Goal: Information Seeking & Learning: Learn about a topic

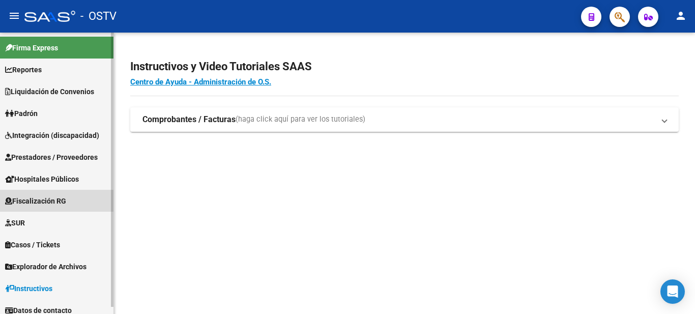
click at [50, 199] on span "Fiscalización RG" at bounding box center [35, 200] width 61 height 11
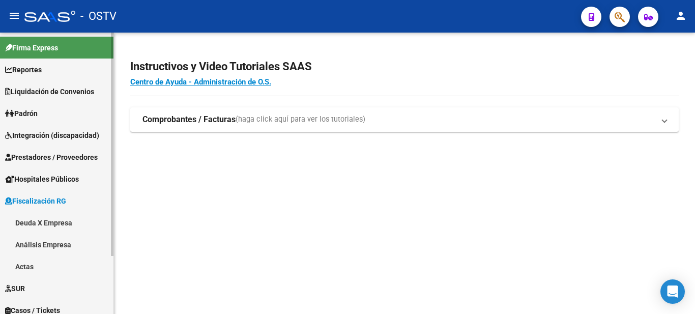
click at [58, 224] on link "Deuda X Empresa" at bounding box center [56, 223] width 113 height 22
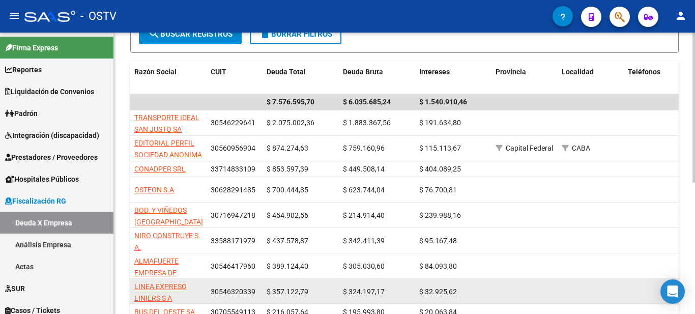
scroll to position [245, 0]
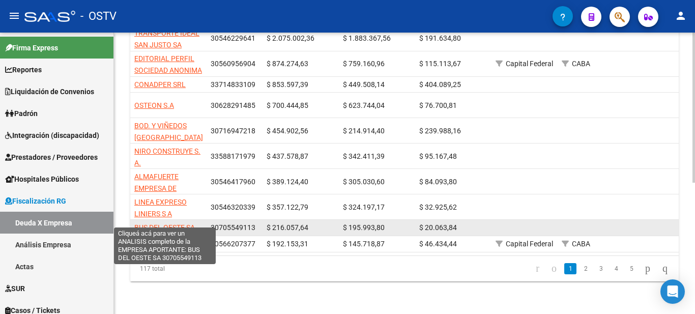
click at [170, 223] on span "BUS DEL OESTE SA" at bounding box center [164, 227] width 61 height 8
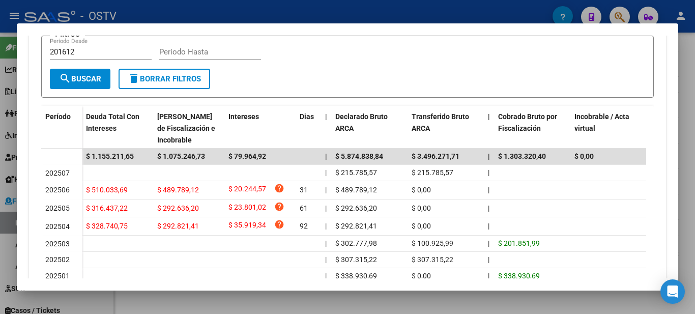
scroll to position [225, 0]
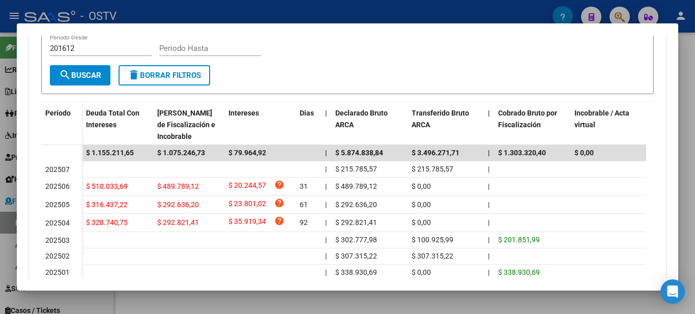
click at [484, 5] on div at bounding box center [347, 157] width 695 height 314
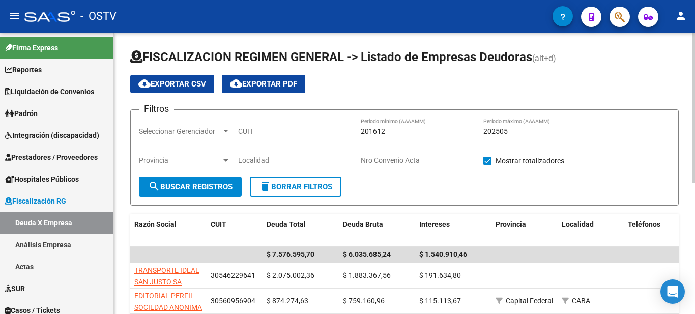
scroll to position [245, 0]
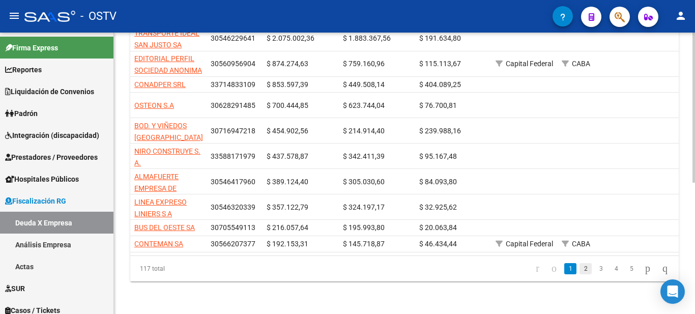
click at [579, 269] on link "2" at bounding box center [585, 268] width 12 height 11
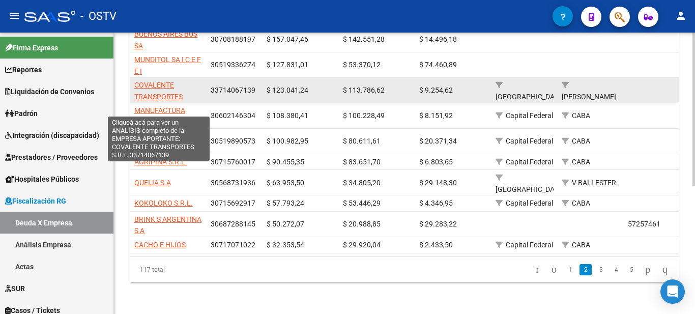
click at [158, 84] on span "COVALENTE TRANSPORTES S.R.L." at bounding box center [158, 97] width 48 height 32
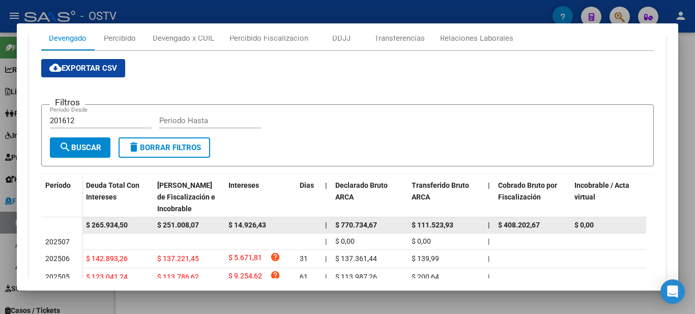
scroll to position [203, 0]
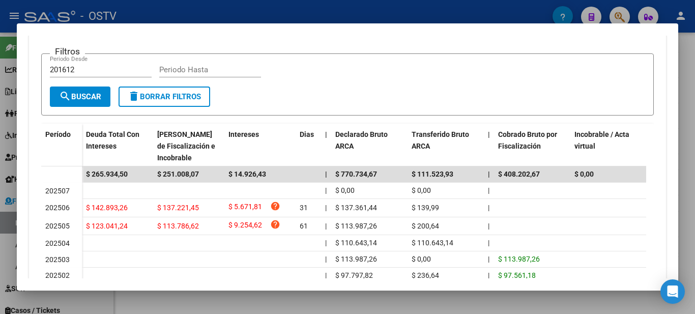
click at [479, 15] on div at bounding box center [347, 157] width 695 height 314
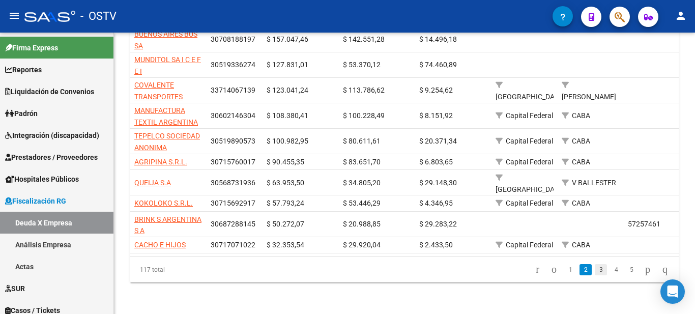
click at [594, 265] on link "3" at bounding box center [600, 269] width 12 height 11
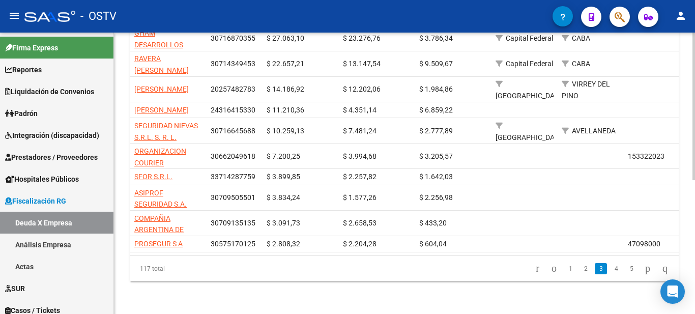
scroll to position [250, 0]
click at [686, 288] on div "FISCALIZACION REGIMEN GENERAL -> Listado de Empresas Deudoras (alt+d) cloud_dow…" at bounding box center [405, 55] width 583 height 518
click at [579, 274] on link "2" at bounding box center [585, 268] width 12 height 11
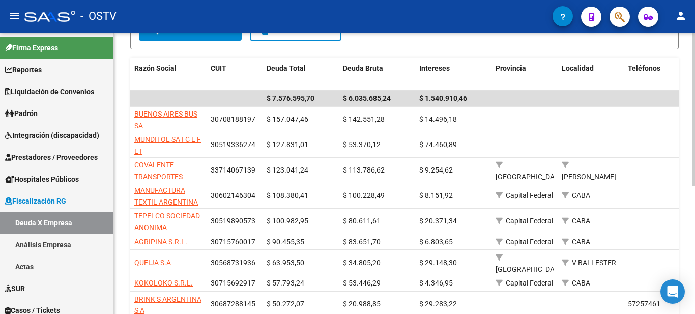
click at [694, 200] on div at bounding box center [693, 193] width 3 height 153
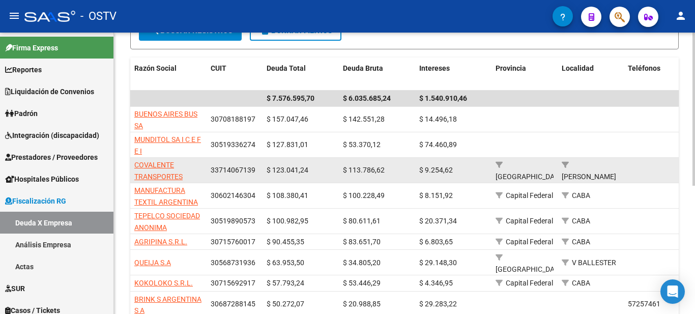
scroll to position [154, 0]
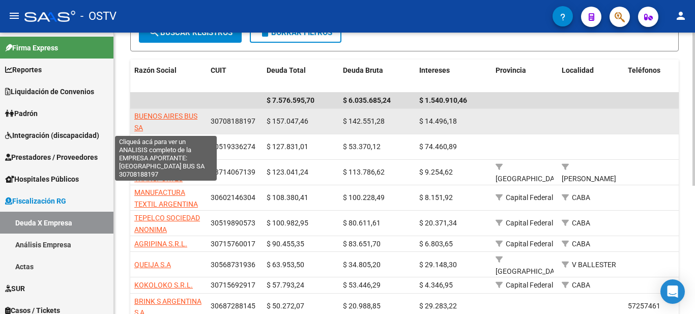
click at [176, 115] on span "BUENOS AIRES BUS SA" at bounding box center [165, 122] width 63 height 20
type textarea "30708188197"
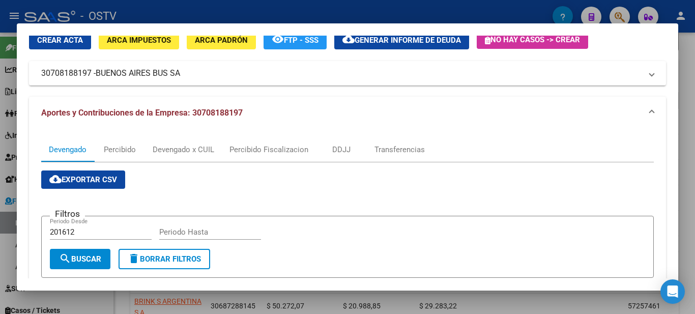
scroll to position [0, 0]
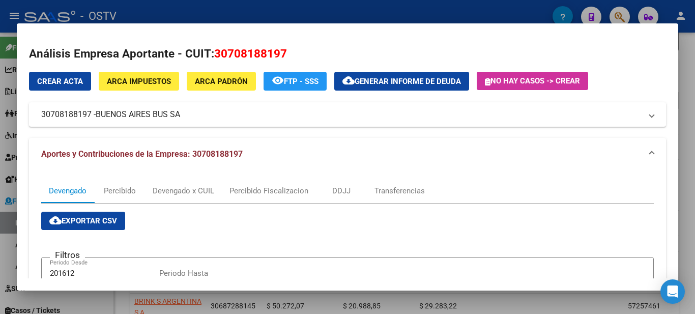
click at [448, 9] on div at bounding box center [347, 157] width 695 height 314
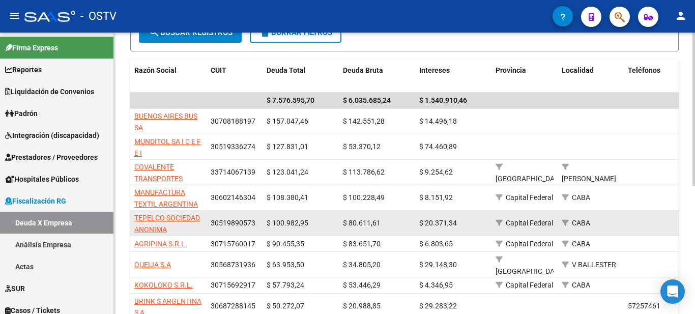
scroll to position [236, 0]
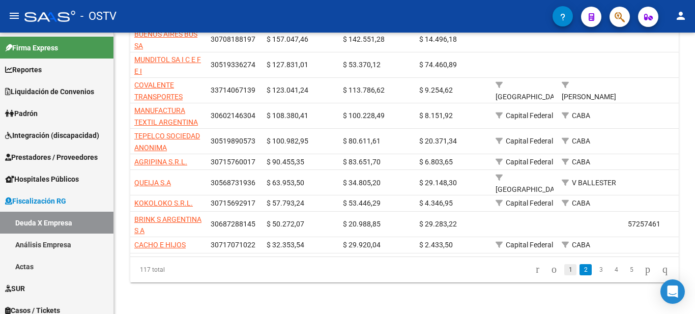
click at [564, 267] on link "1" at bounding box center [570, 269] width 12 height 11
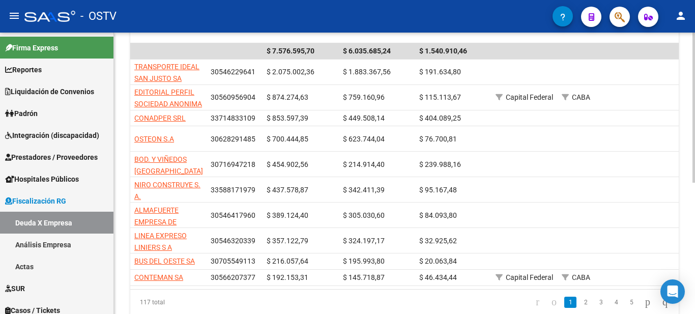
scroll to position [205, 0]
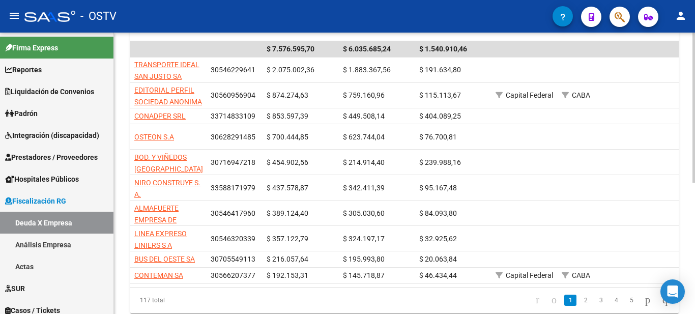
click at [694, 167] on div at bounding box center [693, 221] width 3 height 150
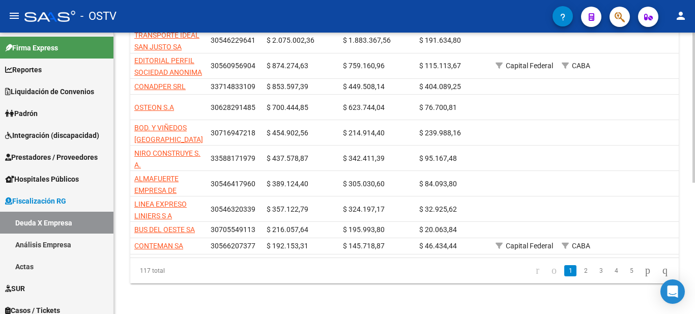
scroll to position [245, 0]
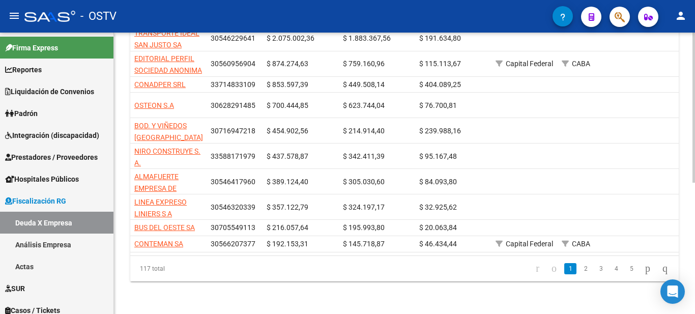
click at [682, 256] on div "FISCALIZACION REGIMEN GENERAL -> Listado de Empresas Deudoras (alt+d) cloud_dow…" at bounding box center [405, 55] width 583 height 518
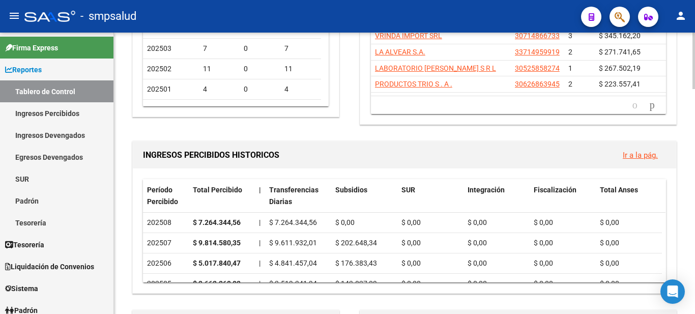
scroll to position [226, 0]
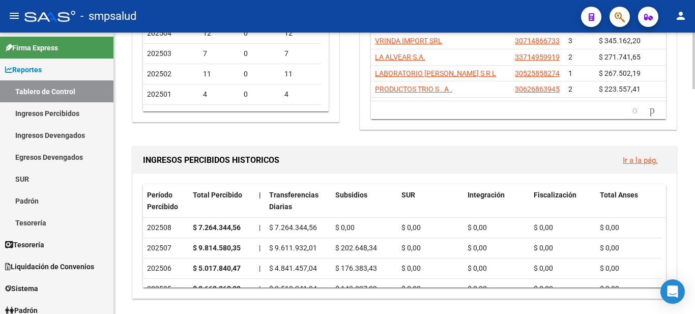
click at [67, 113] on link "Ingresos Percibidos" at bounding box center [56, 113] width 113 height 22
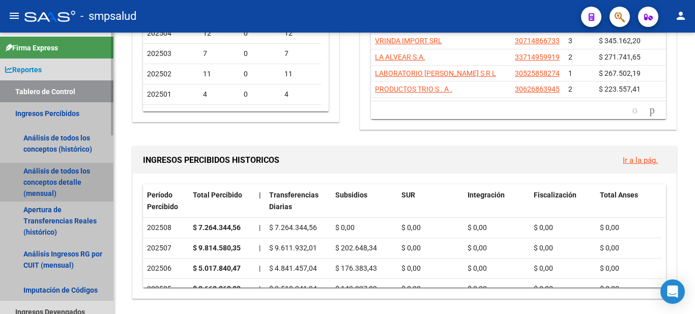
click at [45, 170] on link "Análisis de todos los conceptos detalle (mensual)" at bounding box center [56, 182] width 113 height 39
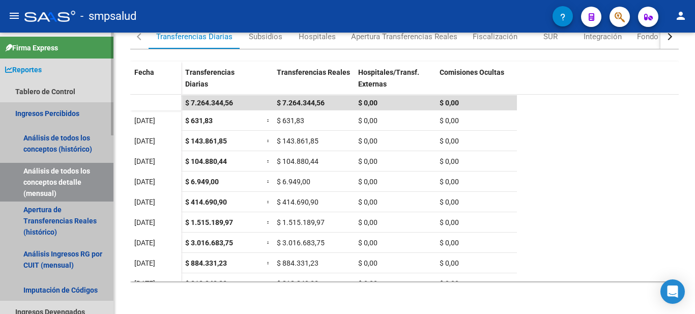
click at [52, 111] on link "Ingresos Percibidos" at bounding box center [56, 113] width 113 height 22
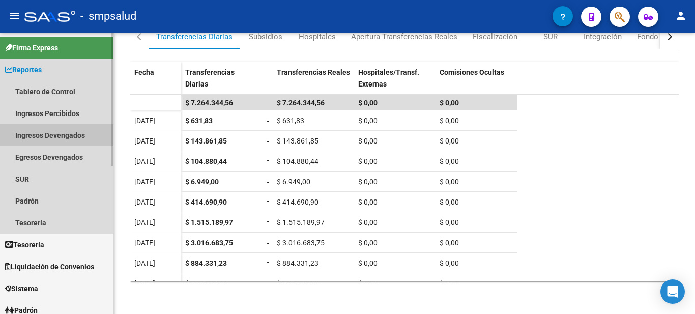
click at [56, 134] on link "Ingresos Devengados" at bounding box center [56, 135] width 113 height 22
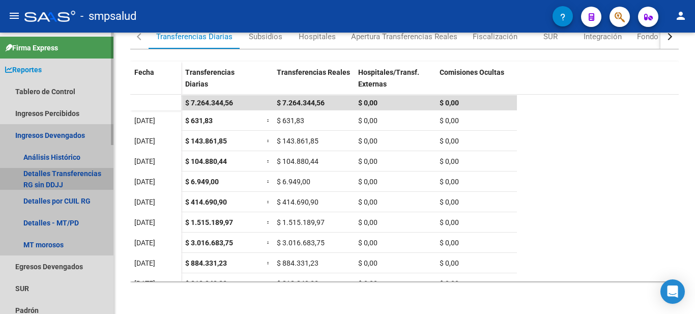
click at [57, 171] on link "Detalles Transferencias RG sin DDJJ" at bounding box center [56, 179] width 113 height 22
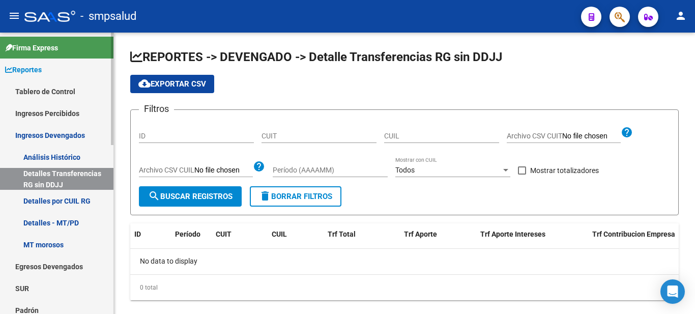
click at [65, 201] on link "Detalles por CUIL RG" at bounding box center [56, 201] width 113 height 22
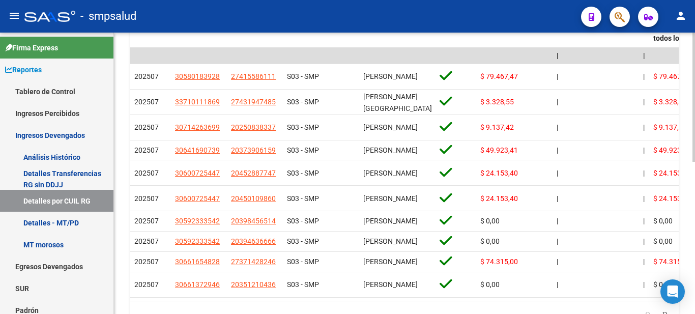
scroll to position [257, 0]
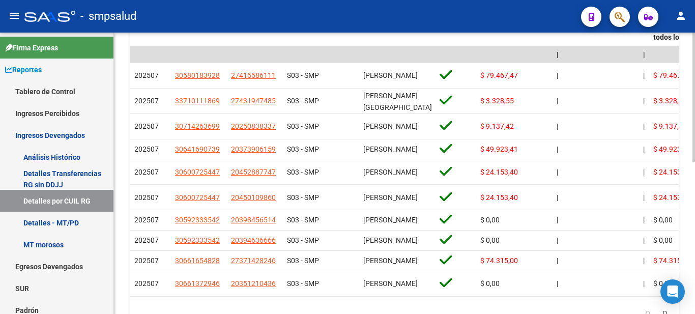
click at [683, 180] on div "REPORTES -> DEVENGADO -> Detalles por CUIL Régimen General cloud_download Expor…" at bounding box center [405, 66] width 583 height 583
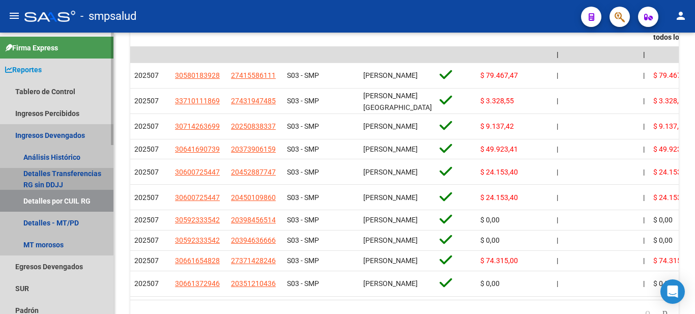
click at [54, 168] on link "Detalles Transferencias RG sin DDJJ" at bounding box center [56, 179] width 113 height 22
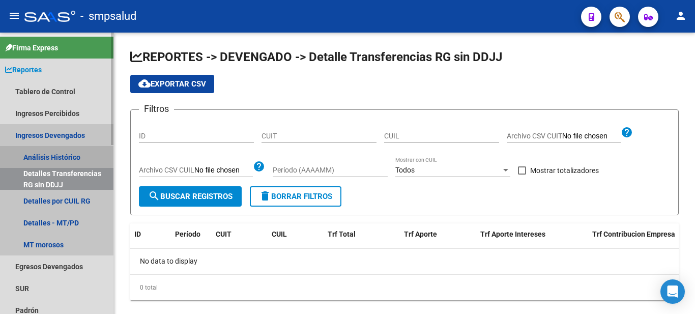
click at [46, 157] on link "Análisis Histórico" at bounding box center [56, 157] width 113 height 22
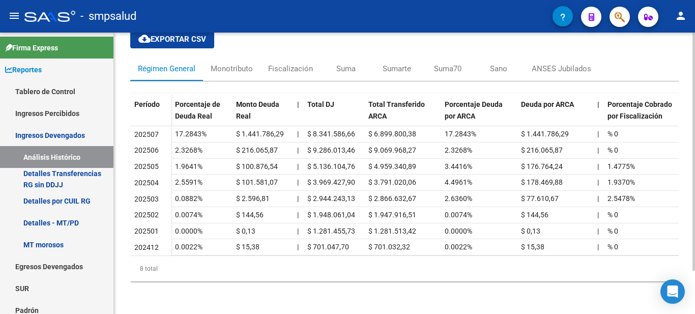
scroll to position [51, 0]
click at [694, 183] on div at bounding box center [693, 195] width 3 height 238
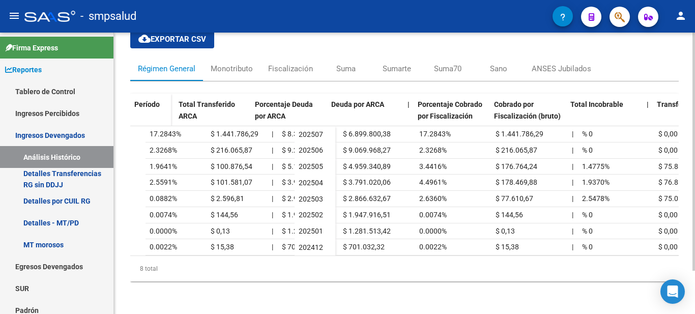
scroll to position [0, 0]
